Goal: Task Accomplishment & Management: Manage account settings

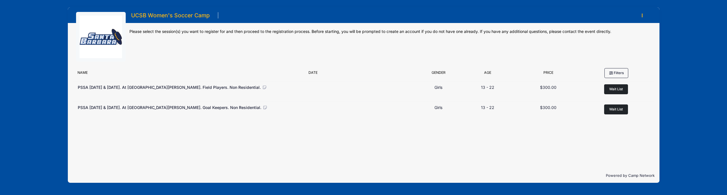
click at [643, 16] on icon "button" at bounding box center [644, 16] width 5 height 0
click at [607, 31] on link "My Account" at bounding box center [616, 29] width 66 height 11
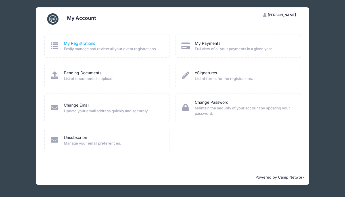
click at [85, 45] on link "My Registrations" at bounding box center [79, 44] width 31 height 6
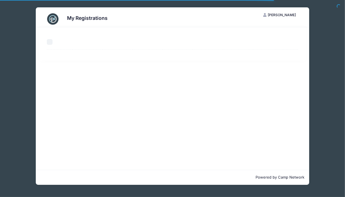
select select "50"
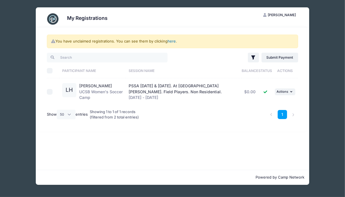
click at [173, 41] on link "here" at bounding box center [172, 41] width 8 height 5
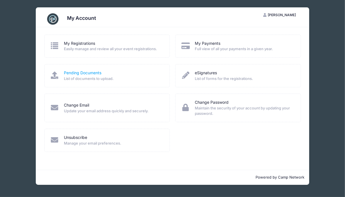
click at [96, 74] on link "Pending Documents" at bounding box center [82, 73] width 37 height 6
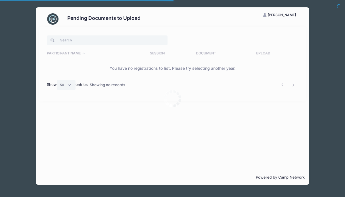
select select "50"
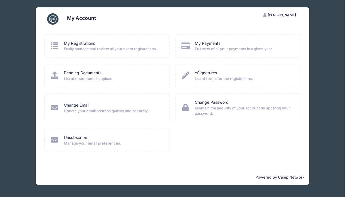
click at [73, 21] on h3 "My Account" at bounding box center [81, 18] width 29 height 6
click at [57, 18] on img at bounding box center [52, 18] width 11 height 11
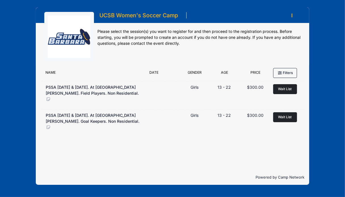
click at [127, 15] on h1 "UCSB Women's Soccer Camp" at bounding box center [139, 16] width 82 height 10
